Goal: Task Accomplishment & Management: Complete application form

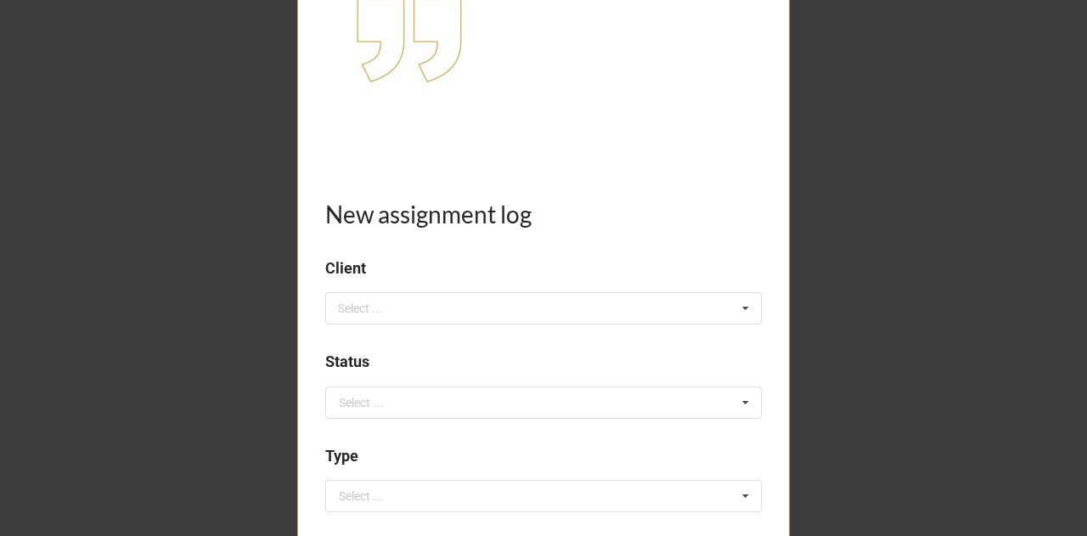
scroll to position [217, 0]
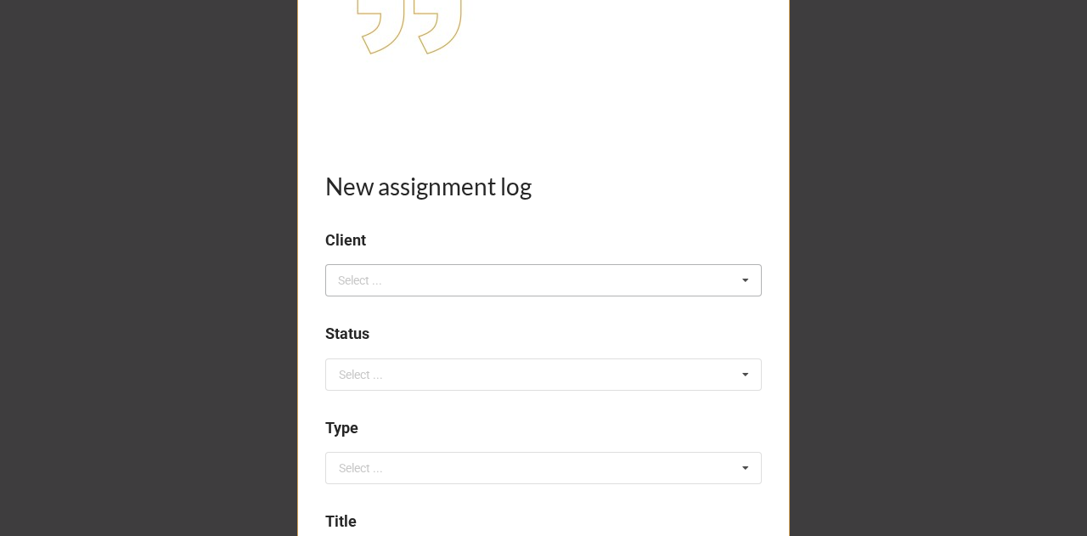
click at [398, 280] on div "Select ..." at bounding box center [370, 281] width 73 height 20
type input "magr"
click at [417, 316] on span "CLIENT: MagrowTec" at bounding box center [393, 312] width 107 height 14
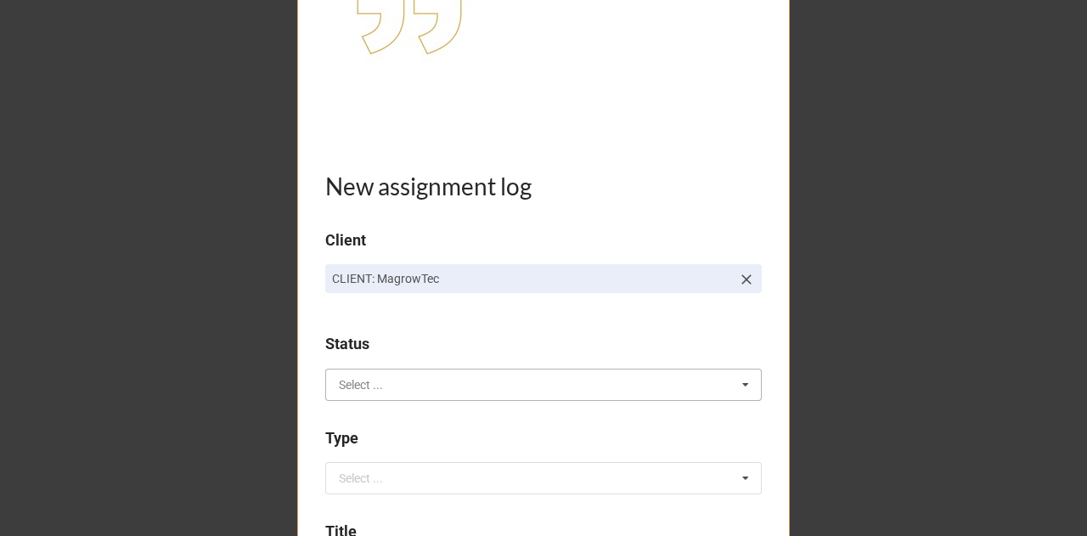
click at [397, 383] on input "text" at bounding box center [544, 384] width 435 height 31
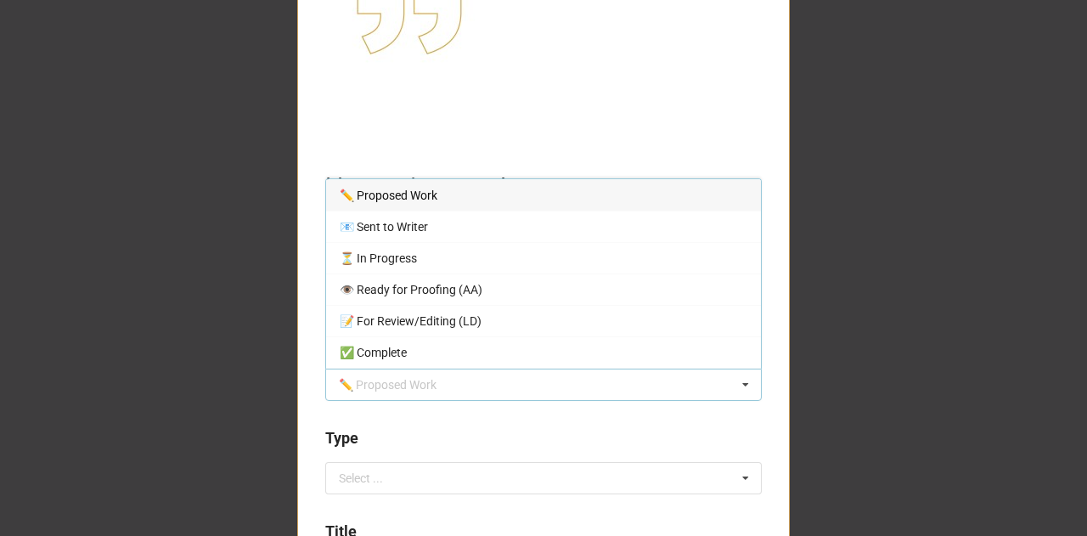
click at [454, 206] on div "✏️ Proposed Work" at bounding box center [543, 194] width 435 height 31
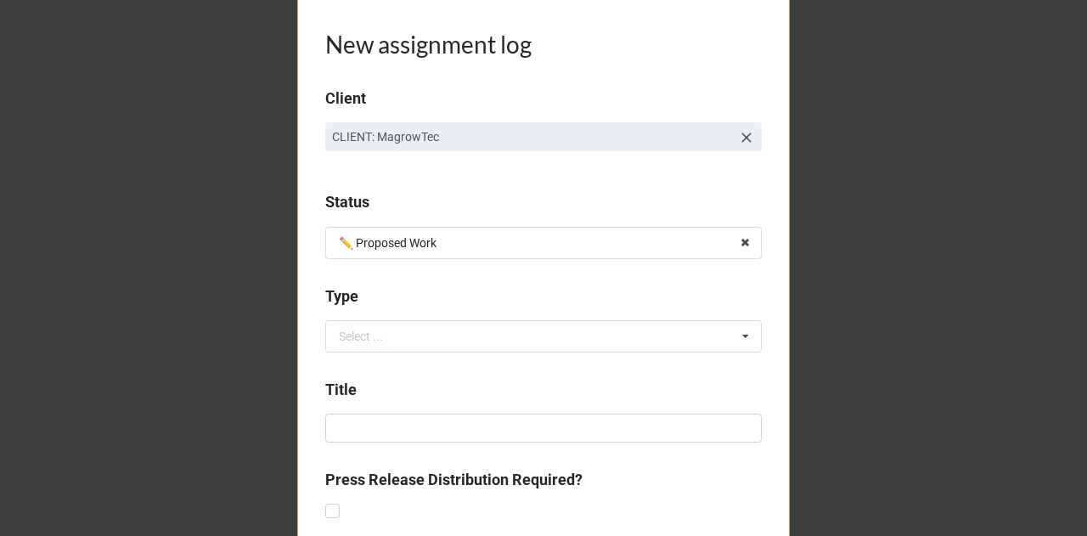
scroll to position [424, 0]
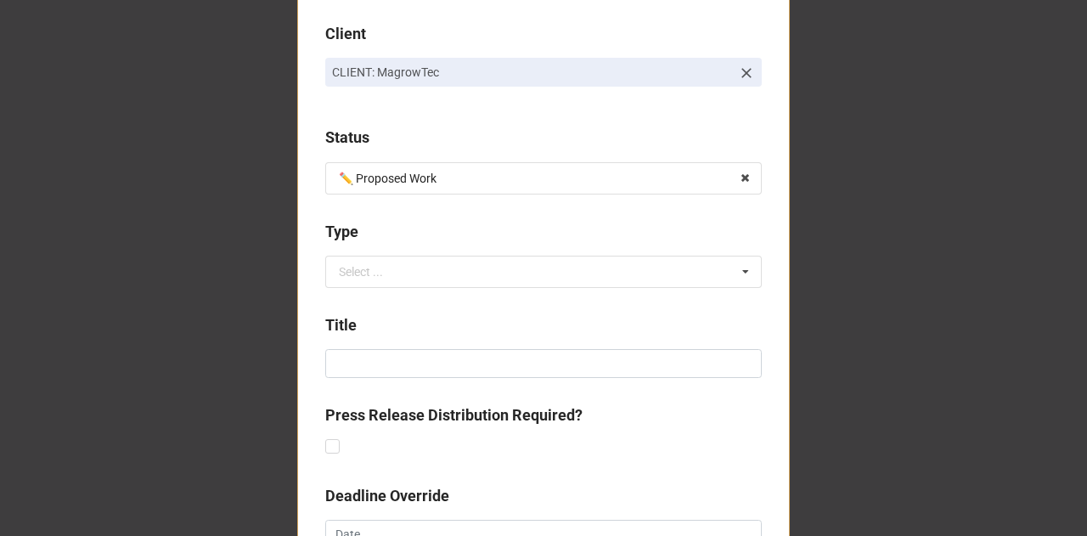
click at [431, 253] on div "Type" at bounding box center [543, 238] width 437 height 36
click at [394, 267] on input "text" at bounding box center [544, 272] width 435 height 31
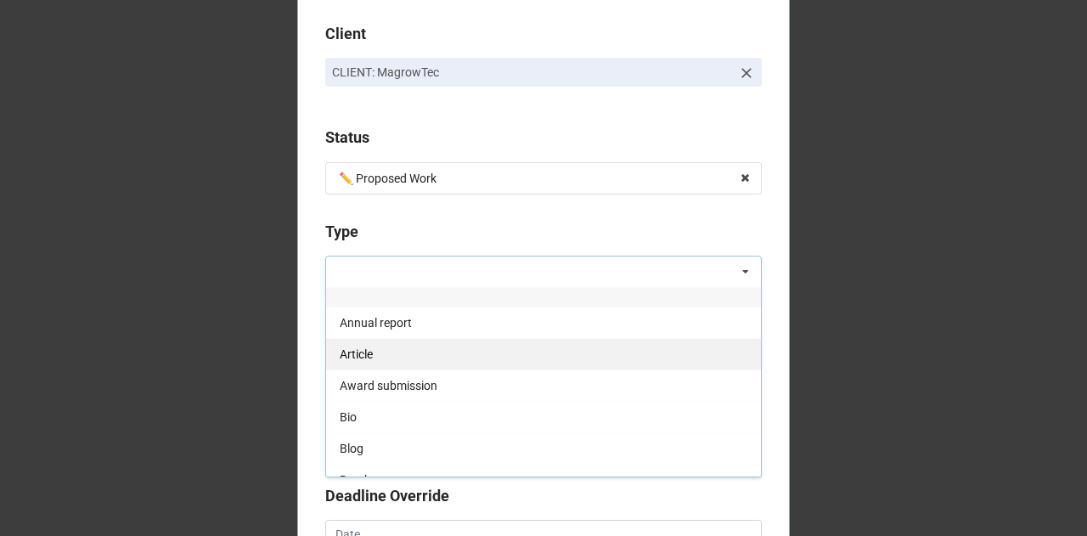
click at [364, 350] on span "Article" at bounding box center [356, 354] width 33 height 14
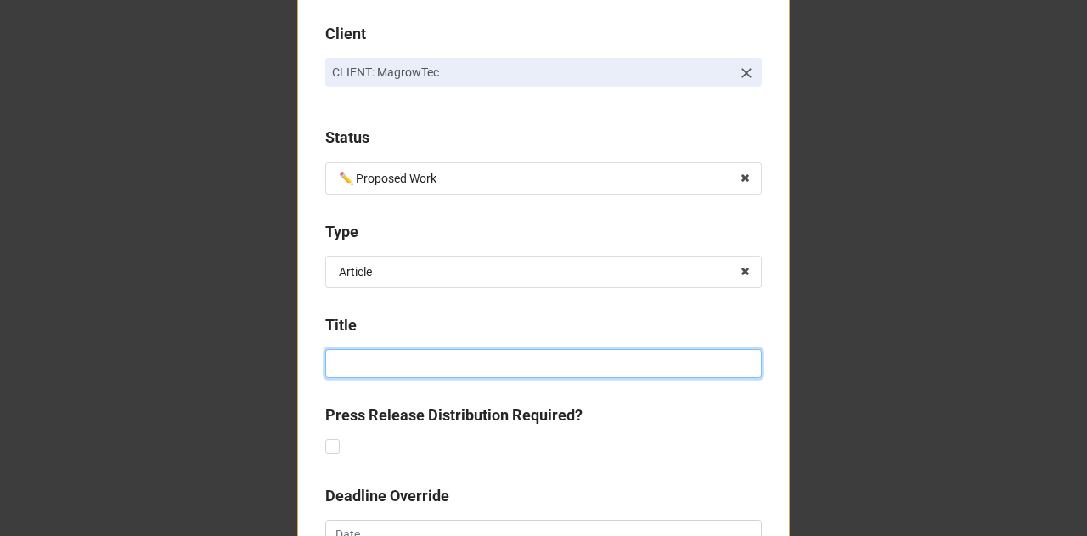
click at [356, 364] on input at bounding box center [543, 363] width 437 height 29
click at [372, 368] on input "Op-ed: growers and spray efficiency guesswork" at bounding box center [543, 363] width 437 height 29
drag, startPoint x: 497, startPoint y: 365, endPoint x: 429, endPoint y: 359, distance: 68.2
click at [429, 359] on input "Op-ed: the cost of growers and spray efficiency guesswork" at bounding box center [543, 363] width 437 height 29
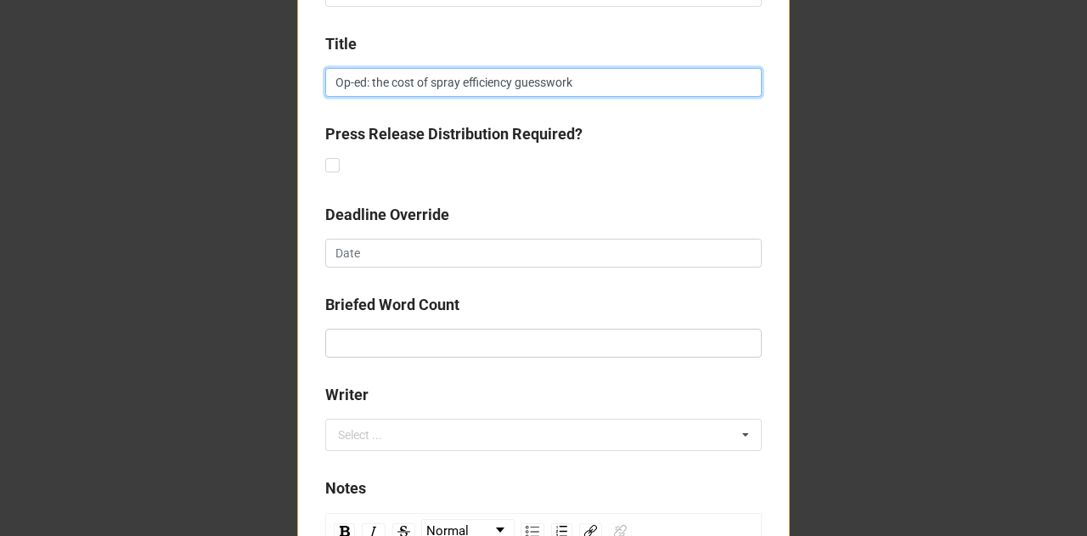
scroll to position [721, 0]
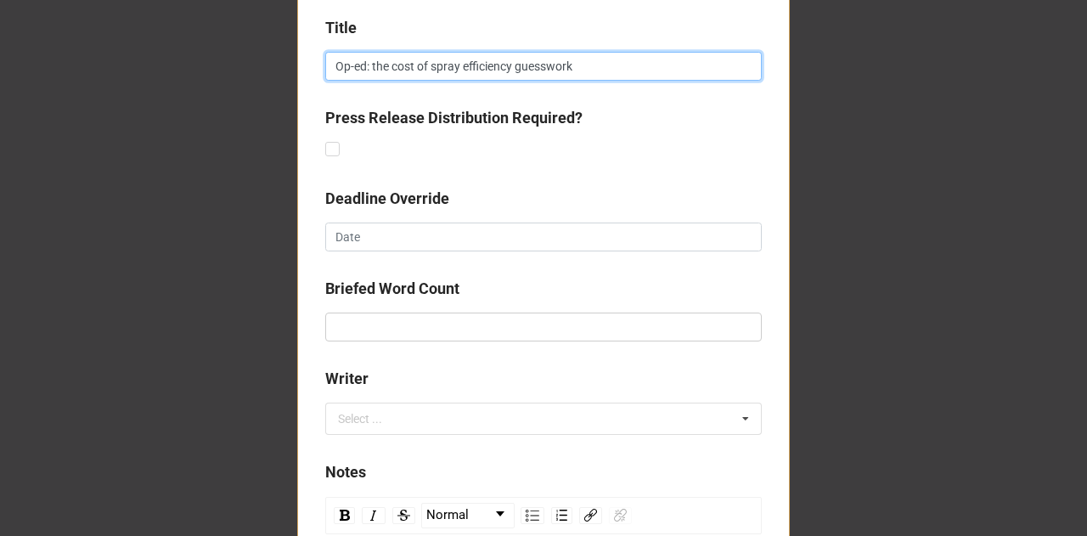
type input "Op-ed: the cost of spray efficiency guesswork"
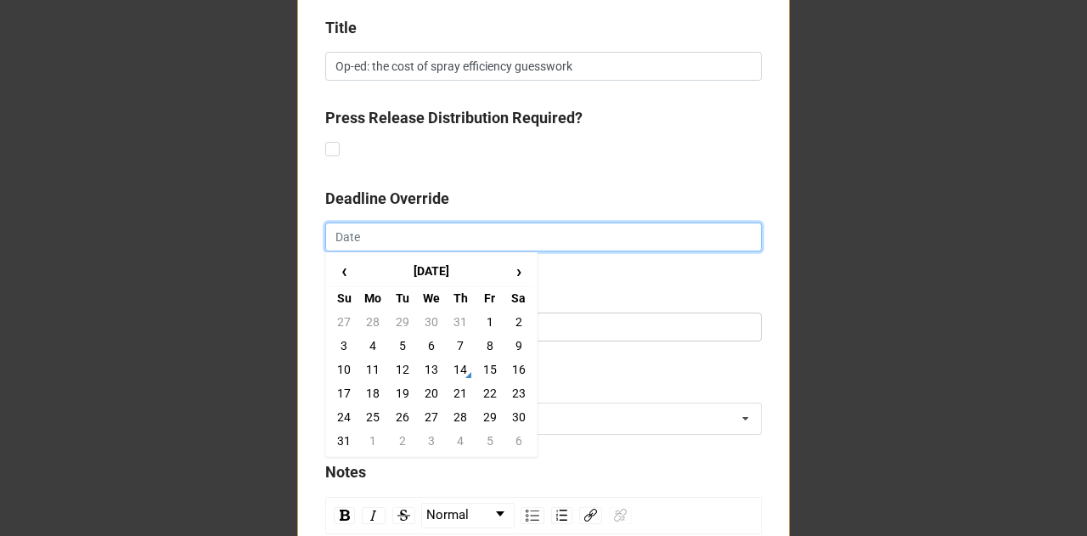
click at [486, 243] on input "text" at bounding box center [543, 237] width 437 height 29
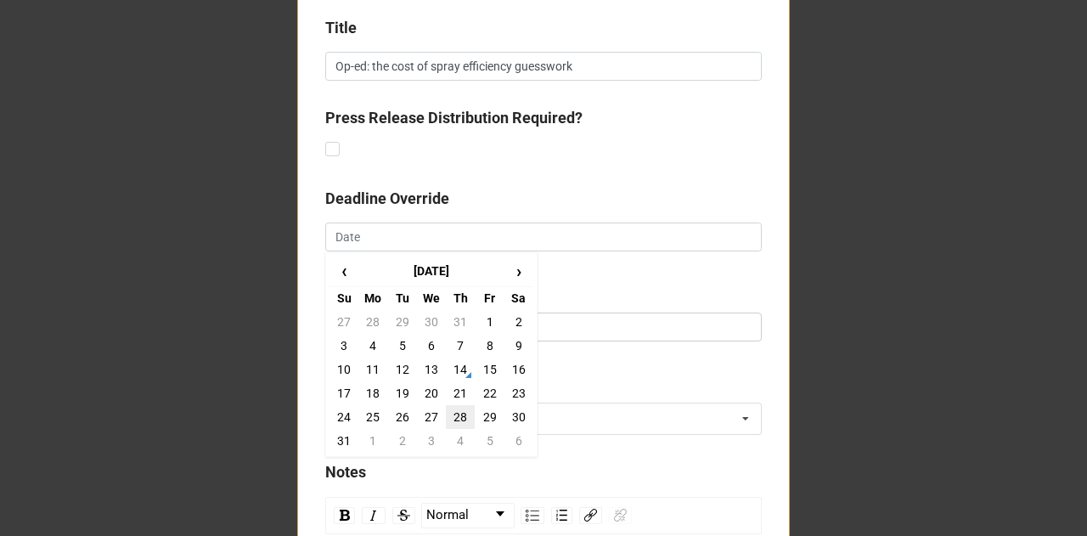
click at [453, 418] on td "28" at bounding box center [460, 417] width 29 height 24
type input "[DATE]"
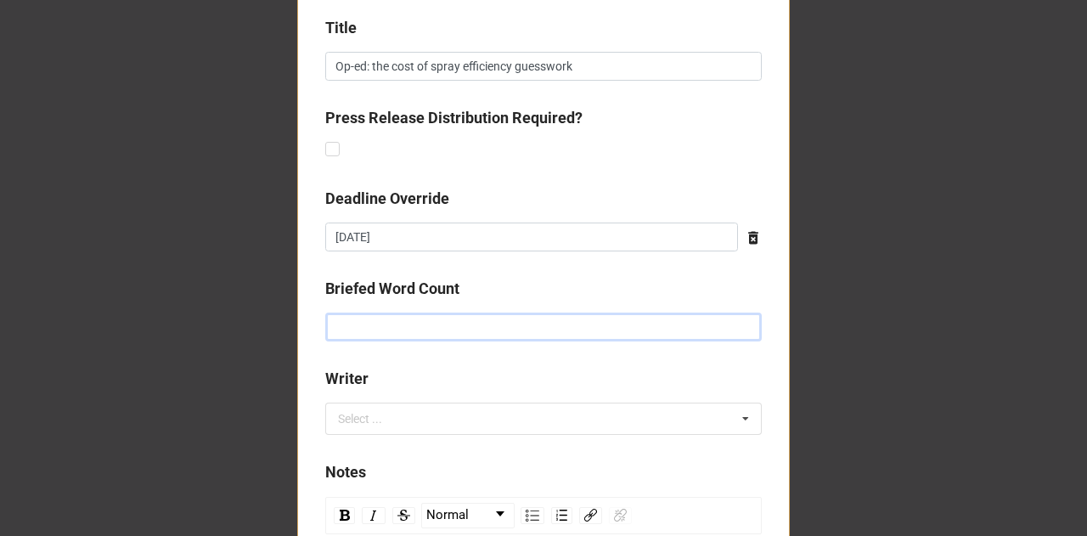
click at [351, 324] on input "text" at bounding box center [543, 327] width 437 height 29
click at [356, 418] on div "Select ..." at bounding box center [370, 419] width 73 height 20
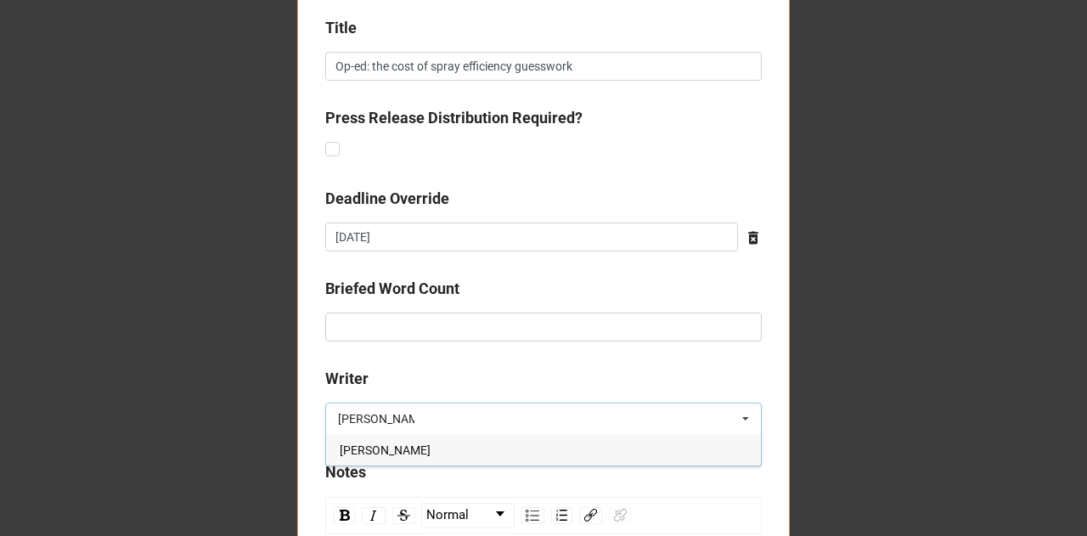
type input "[PERSON_NAME]"
click at [396, 449] on span "[PERSON_NAME]" at bounding box center [385, 450] width 91 height 14
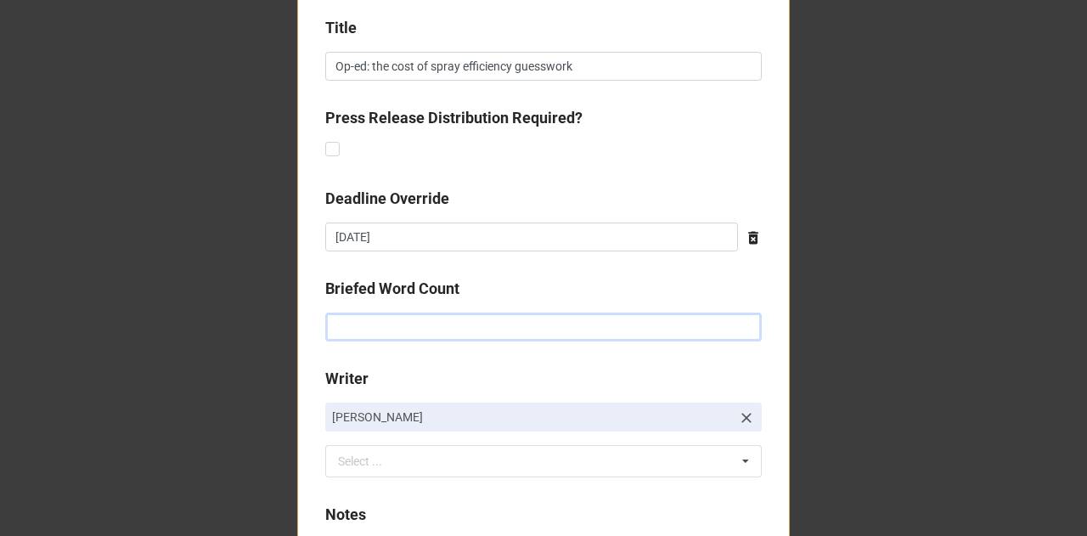
click at [386, 325] on input "text" at bounding box center [543, 327] width 437 height 29
type input "500"
click at [396, 364] on div "New assignment log Client CLIENT: MagrowTec Status ✏️ Proposed Work ✏️ Proposed…" at bounding box center [543, 145] width 493 height 1503
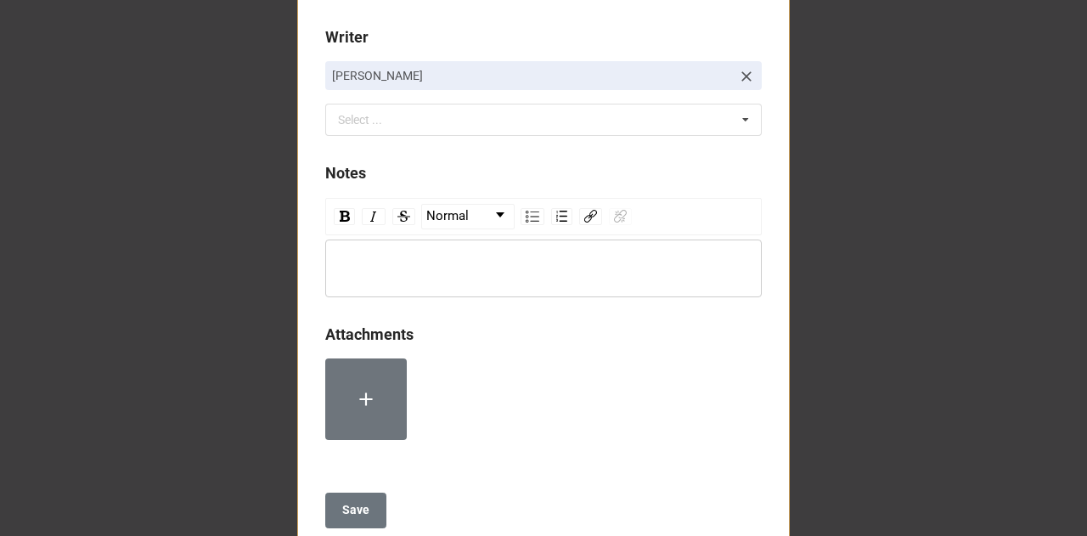
scroll to position [1069, 0]
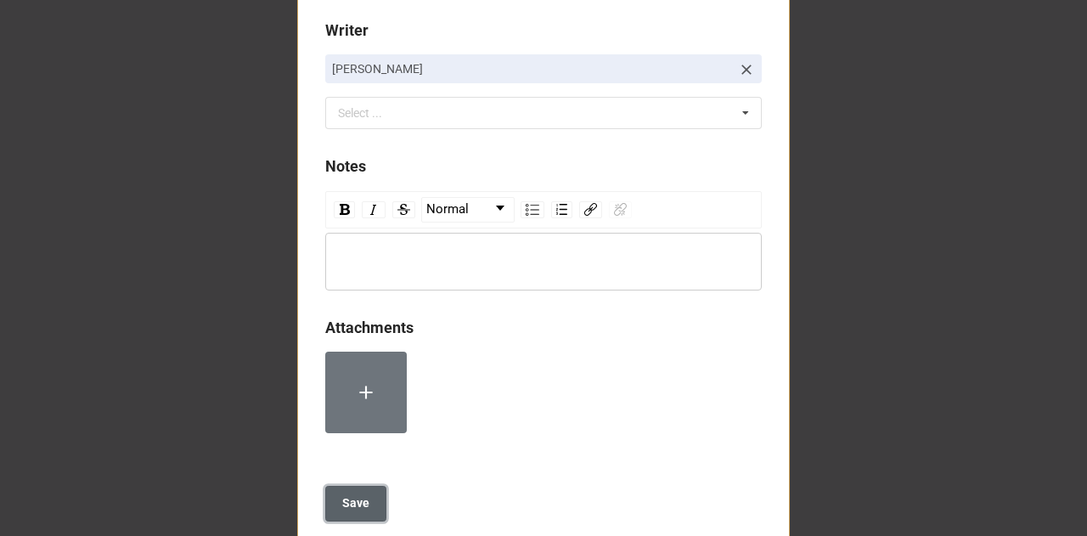
click at [341, 514] on button "Save" at bounding box center [355, 504] width 61 height 36
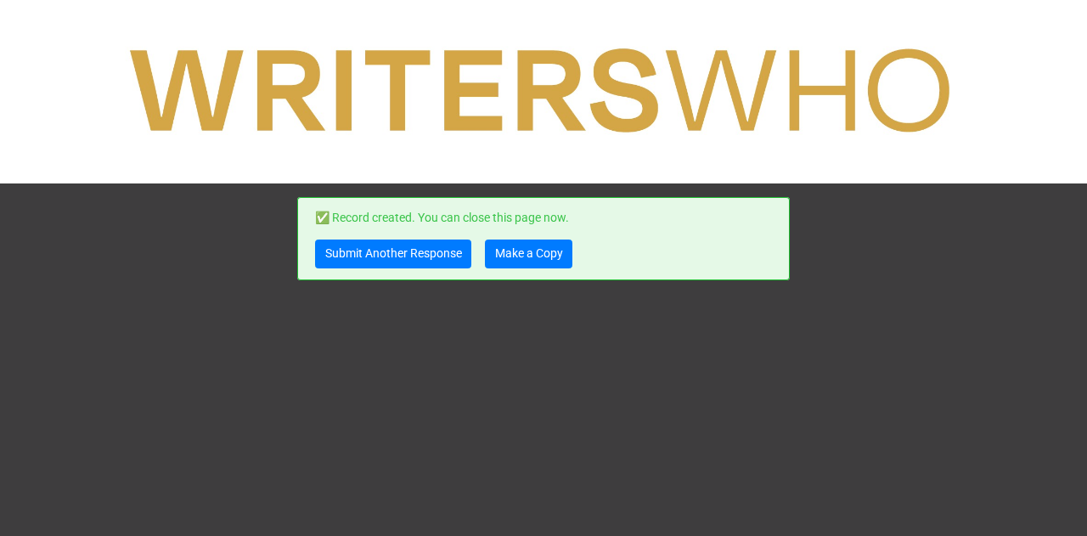
scroll to position [0, 0]
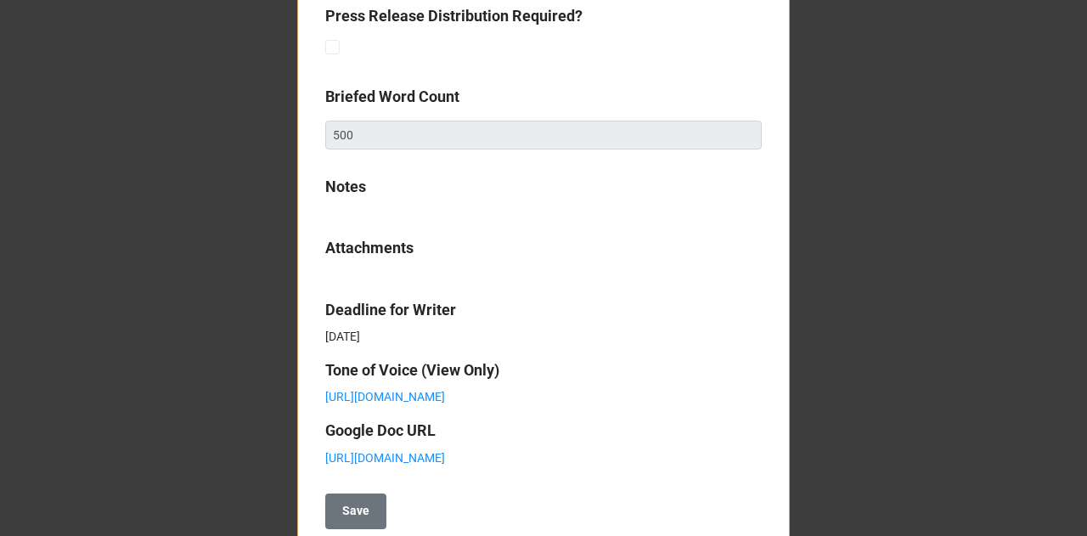
scroll to position [904, 0]
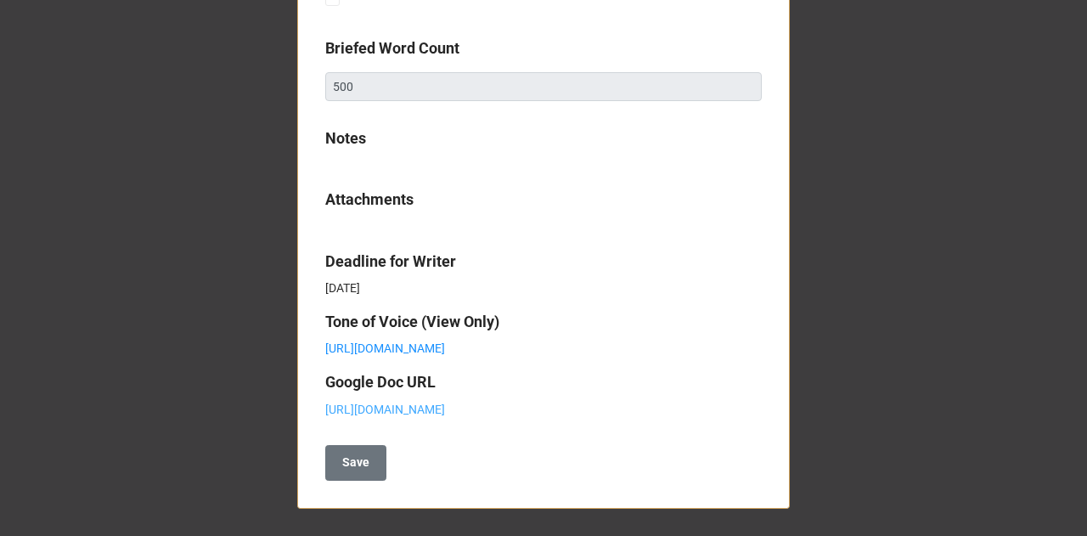
click at [409, 405] on link "https://docs.google.com/document/d/1z64M9ihZoiMQpkTe1EmjNVbHs3z8vpwVuK7iK6I6KXg…" at bounding box center [385, 410] width 120 height 14
